Goal: Use online tool/utility: Utilize a website feature to perform a specific function

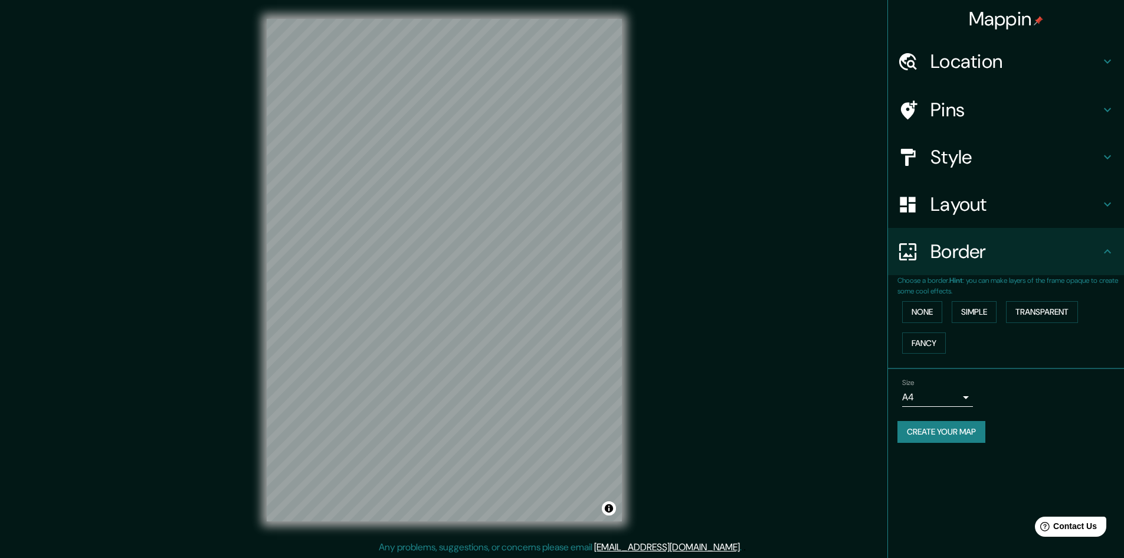
click at [623, 318] on div "© Mapbox © OpenStreetMap Improve this map © Maxar" at bounding box center [444, 270] width 393 height 540
click at [1013, 201] on h4 "Layout" at bounding box center [1016, 204] width 170 height 24
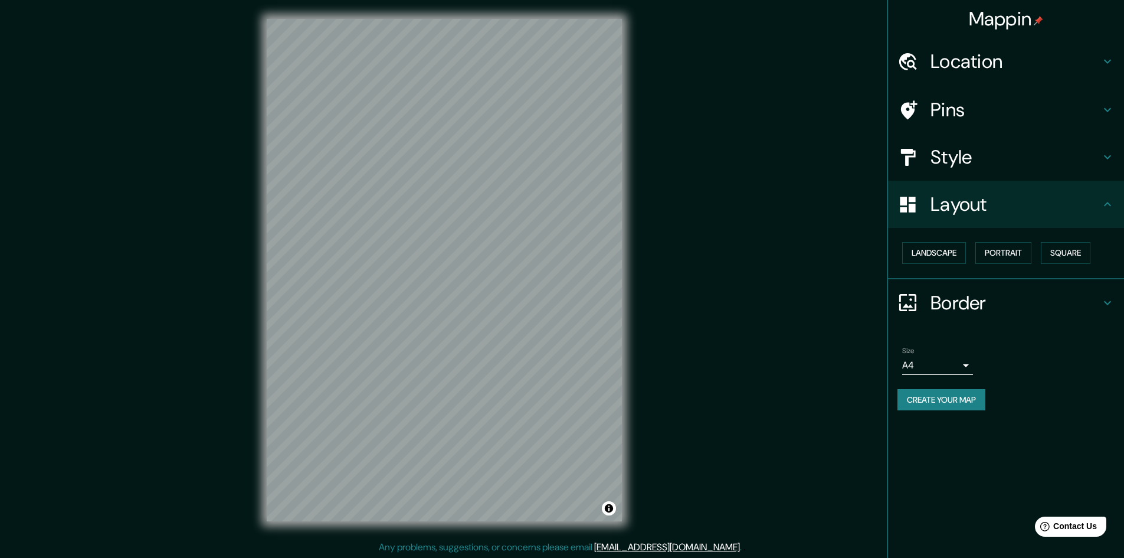
click at [1021, 166] on h4 "Style" at bounding box center [1016, 157] width 170 height 24
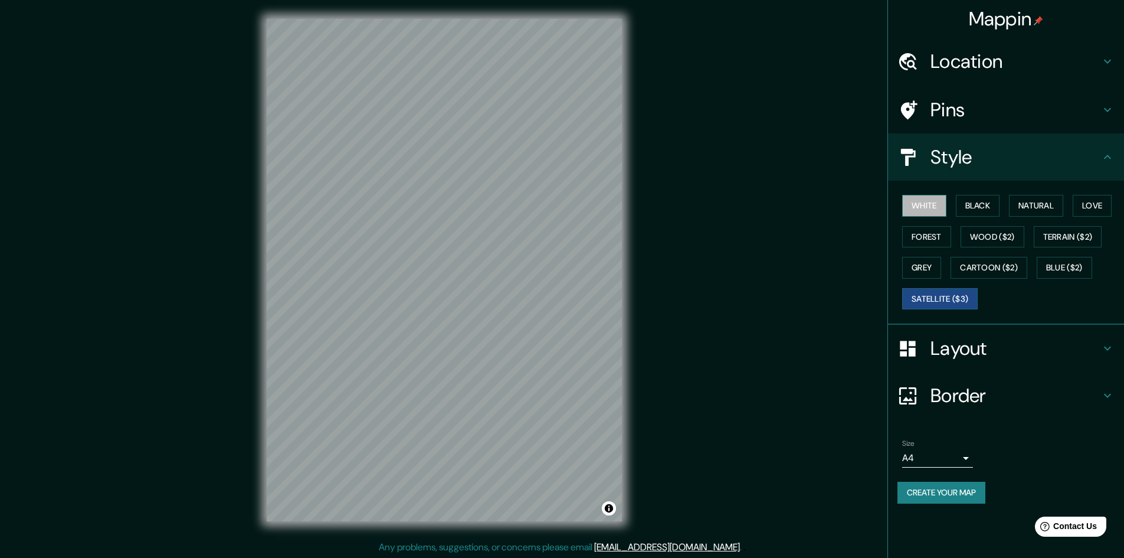
click at [938, 209] on button "White" at bounding box center [924, 206] width 44 height 22
click at [981, 210] on button "Black" at bounding box center [978, 206] width 44 height 22
click at [1056, 206] on button "Natural" at bounding box center [1036, 206] width 54 height 22
click at [1097, 201] on button "Love" at bounding box center [1092, 206] width 39 height 22
click at [935, 240] on button "Forest" at bounding box center [926, 237] width 49 height 22
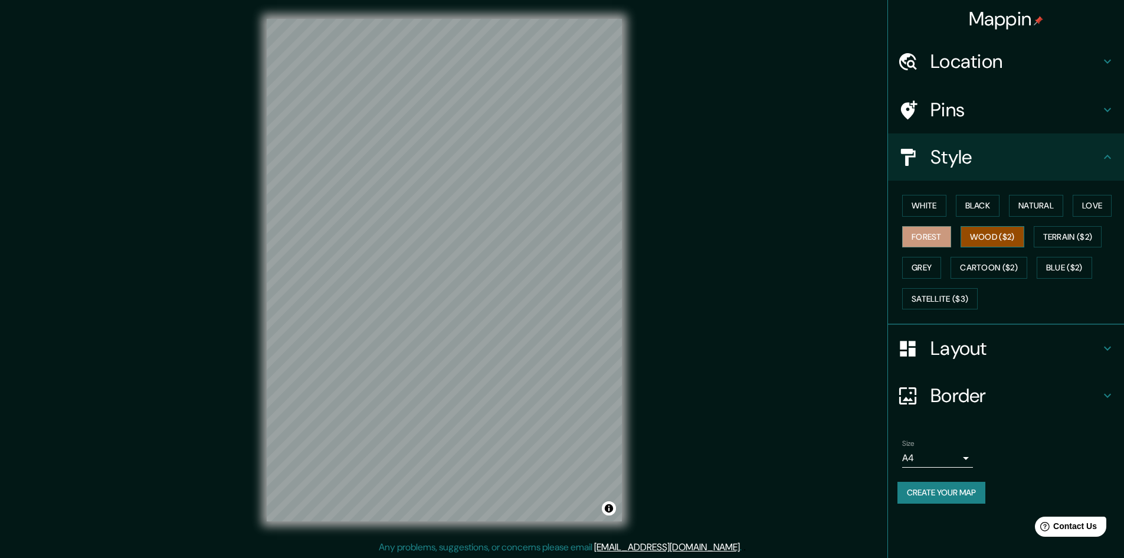
click at [985, 234] on button "Wood ($2)" at bounding box center [993, 237] width 64 height 22
click at [1048, 231] on button "Terrain ($2)" at bounding box center [1068, 237] width 68 height 22
click at [928, 243] on button "Forest" at bounding box center [926, 237] width 49 height 22
click at [930, 273] on button "Grey" at bounding box center [921, 268] width 39 height 22
click at [996, 273] on button "Cartoon ($2)" at bounding box center [989, 268] width 77 height 22
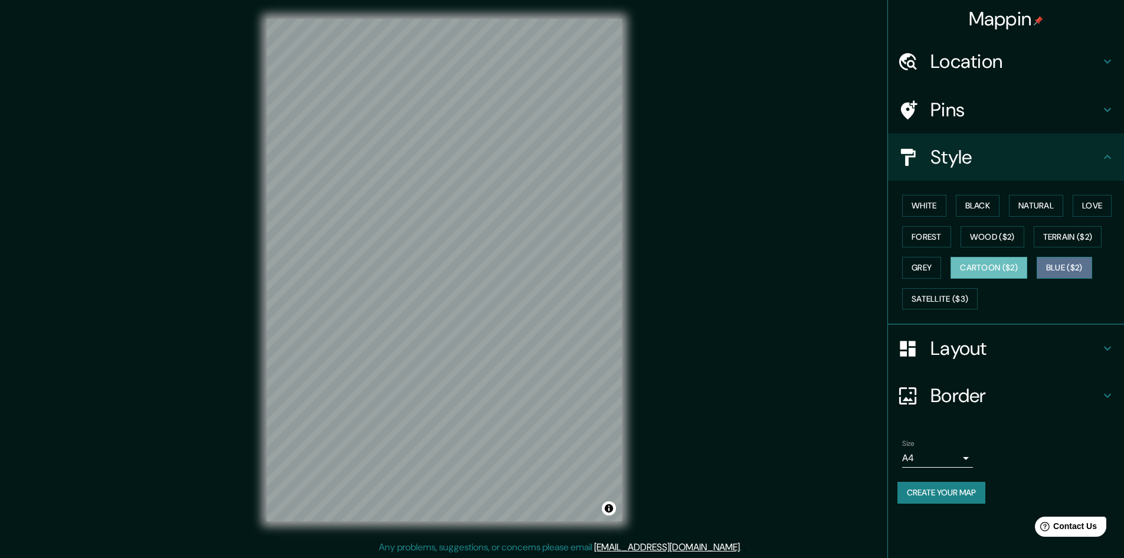
click at [1056, 273] on button "Blue ($2)" at bounding box center [1064, 268] width 55 height 22
click at [950, 300] on button "Satellite ($3)" at bounding box center [940, 299] width 76 height 22
click at [974, 269] on button "Cartoon ($2)" at bounding box center [989, 268] width 77 height 22
click at [935, 264] on button "Grey" at bounding box center [921, 268] width 39 height 22
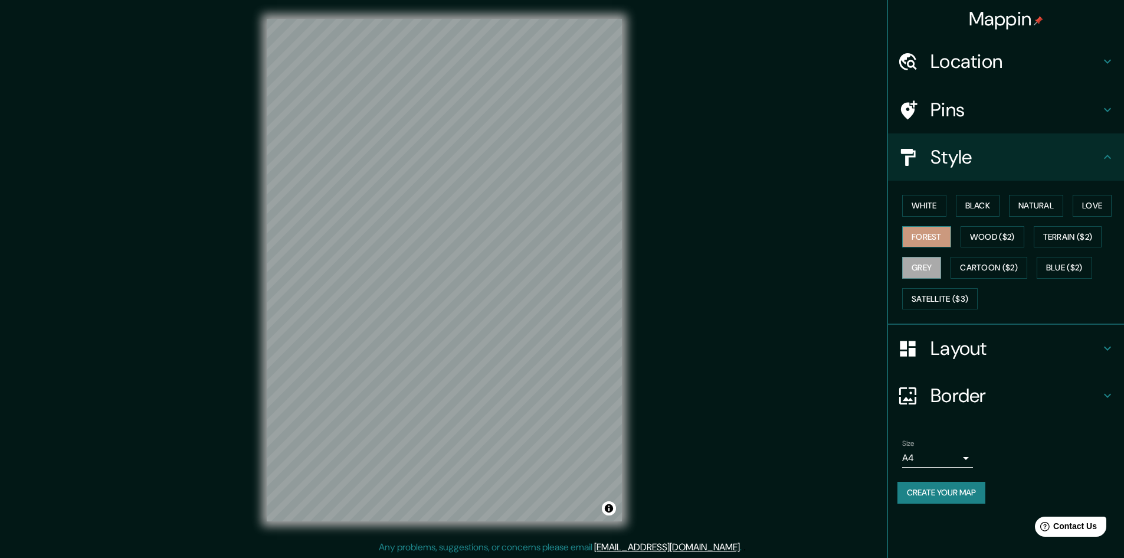
drag, startPoint x: 934, startPoint y: 223, endPoint x: 940, endPoint y: 225, distance: 6.1
click at [935, 223] on div "White Black Natural Love Forest Wood ($2) Terrain ($2) Grey Cartoon ($2) Blue (…" at bounding box center [1011, 252] width 227 height 124
drag, startPoint x: 940, startPoint y: 230, endPoint x: 969, endPoint y: 231, distance: 29.6
click at [949, 231] on button "Forest" at bounding box center [926, 237] width 49 height 22
click at [971, 231] on button "Wood ($2)" at bounding box center [993, 237] width 64 height 22
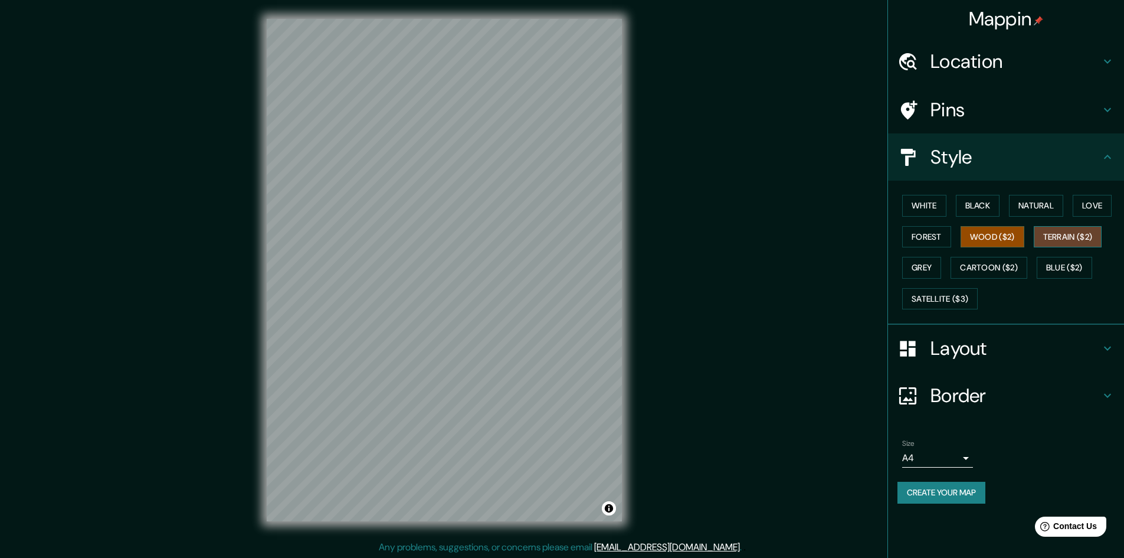
click at [1043, 234] on button "Terrain ($2)" at bounding box center [1068, 237] width 68 height 22
click at [1049, 211] on button "Natural" at bounding box center [1036, 206] width 54 height 22
click at [972, 214] on button "Black" at bounding box center [978, 206] width 44 height 22
click at [901, 212] on div "White Black Natural Love Forest Wood ($2) Terrain ($2) Grey Cartoon ($2) Blue (…" at bounding box center [1011, 252] width 227 height 124
click at [927, 211] on button "White" at bounding box center [924, 206] width 44 height 22
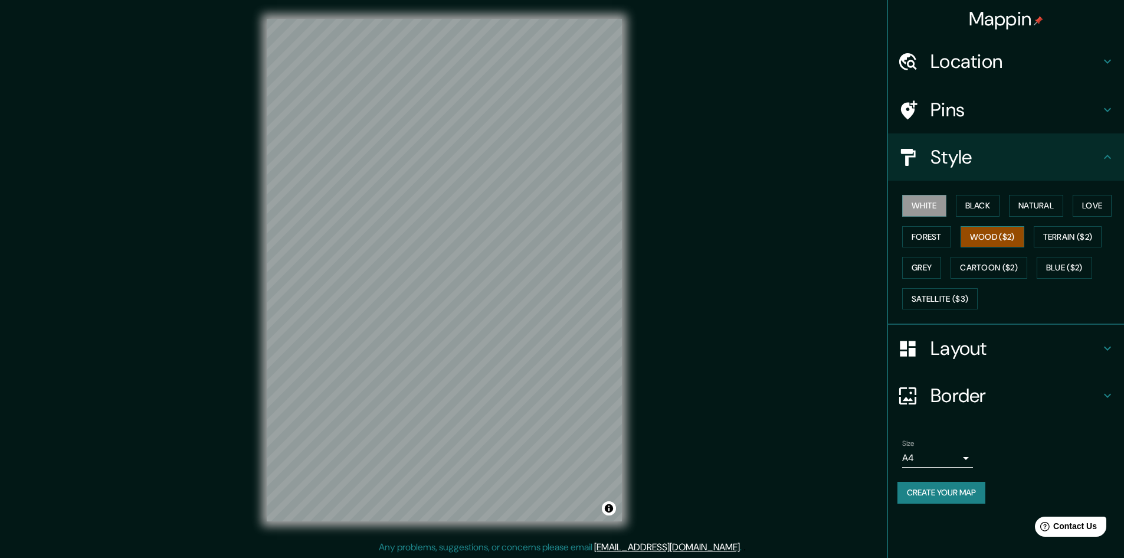
drag, startPoint x: 932, startPoint y: 230, endPoint x: 980, endPoint y: 232, distance: 47.9
click at [937, 231] on button "Forest" at bounding box center [926, 237] width 49 height 22
click at [1099, 205] on button "Love" at bounding box center [1092, 206] width 39 height 22
click at [663, 369] on div "Mappin Location [GEOGRAPHIC_DATA], [GEOGRAPHIC_DATA], [GEOGRAPHIC_DATA], [GEOGR…" at bounding box center [562, 279] width 1124 height 559
drag, startPoint x: 914, startPoint y: 237, endPoint x: 920, endPoint y: 226, distance: 13.0
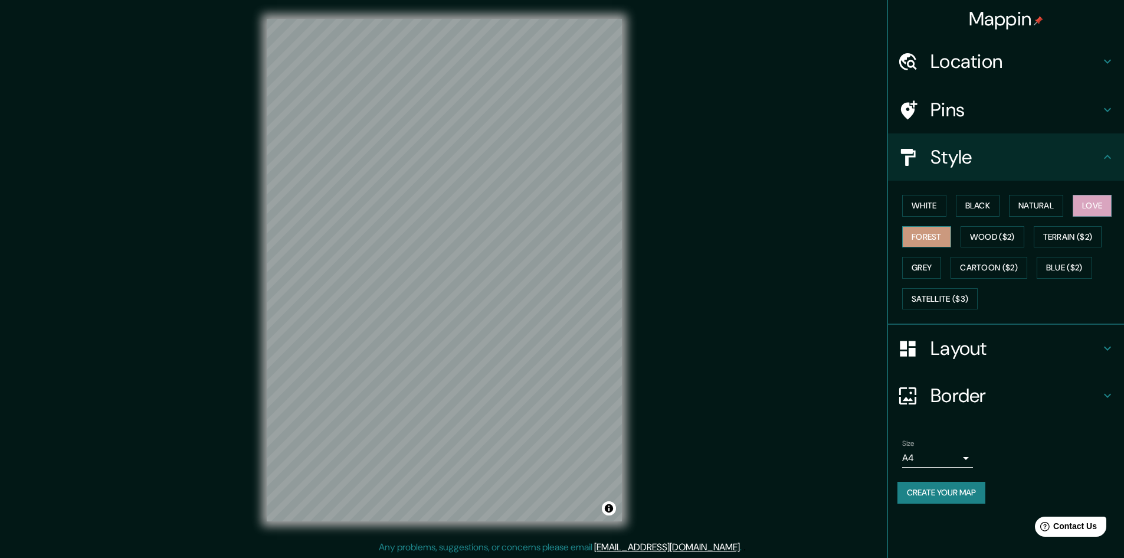
click at [916, 237] on button "Forest" at bounding box center [926, 237] width 49 height 22
click at [916, 206] on button "White" at bounding box center [924, 206] width 44 height 22
click at [981, 202] on button "Black" at bounding box center [978, 206] width 44 height 22
click at [1008, 280] on div "White Black Natural Love Forest Wood ($2) Terrain ($2) Grey Cartoon ($2) Blue (…" at bounding box center [1011, 252] width 227 height 124
click at [1054, 269] on button "Blue ($2)" at bounding box center [1064, 268] width 55 height 22
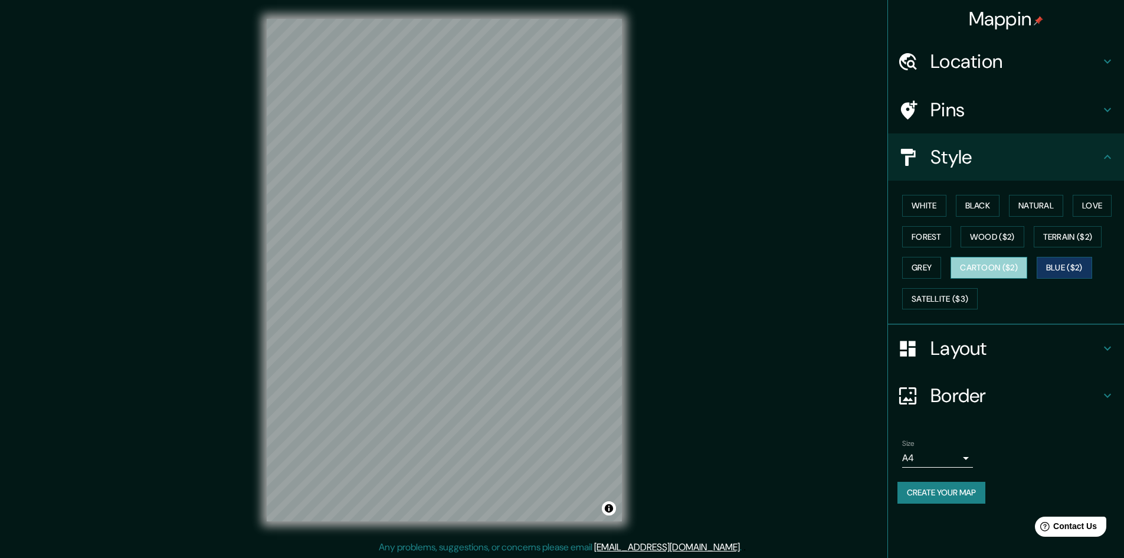
click at [1005, 274] on button "Cartoon ($2)" at bounding box center [989, 268] width 77 height 22
click at [941, 281] on div "White Black Natural Love Forest Wood ($2) Terrain ($2) Grey Cartoon ($2) Blue (…" at bounding box center [1011, 252] width 227 height 124
click at [934, 314] on div "White Black Natural Love Forest Wood ($2) Terrain ($2) Grey Cartoon ($2) Blue (…" at bounding box center [1006, 253] width 236 height 144
click at [923, 272] on button "Grey" at bounding box center [921, 268] width 39 height 22
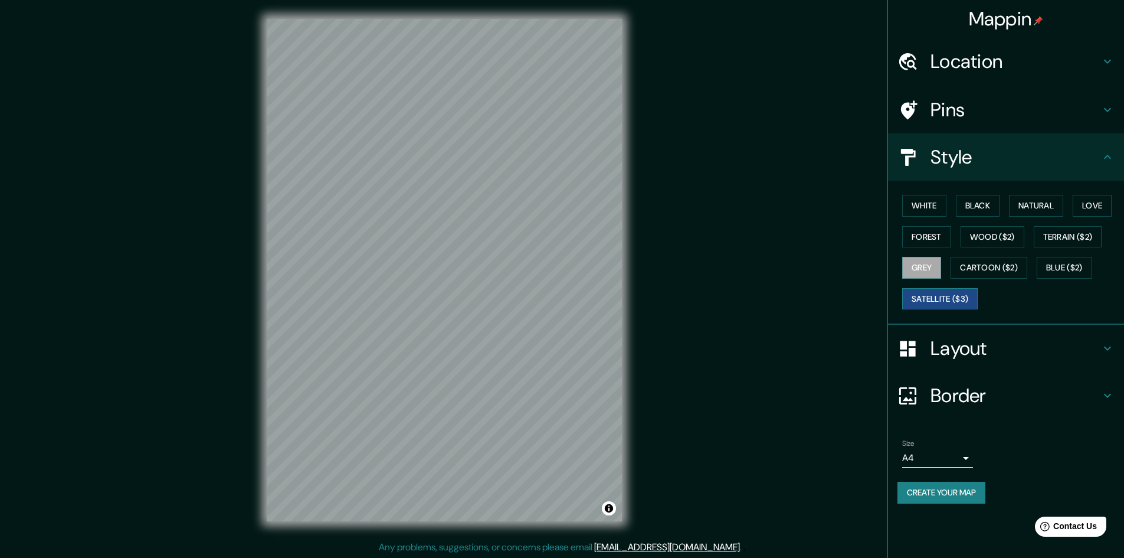
click at [928, 296] on button "Satellite ($3)" at bounding box center [940, 299] width 76 height 22
click at [1000, 243] on button "Wood ($2)" at bounding box center [993, 237] width 64 height 22
click at [942, 300] on button "Satellite ($3)" at bounding box center [940, 299] width 76 height 22
click at [633, 303] on div "© Mapbox © OpenStreetMap Improve this map © Maxar" at bounding box center [444, 270] width 393 height 540
